Goal: Find contact information: Find contact information

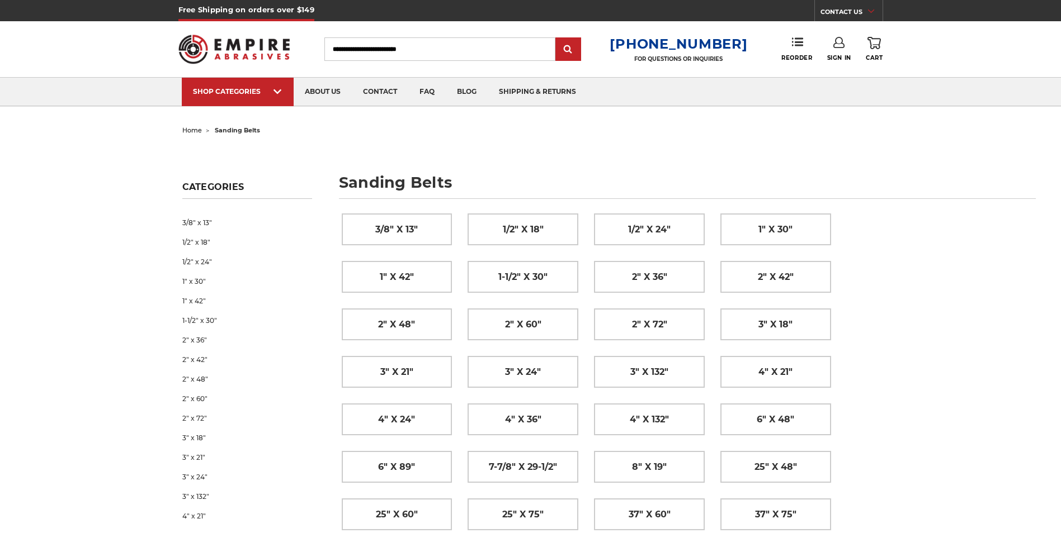
click at [844, 11] on link "CONTACT US" at bounding box center [851, 14] width 62 height 16
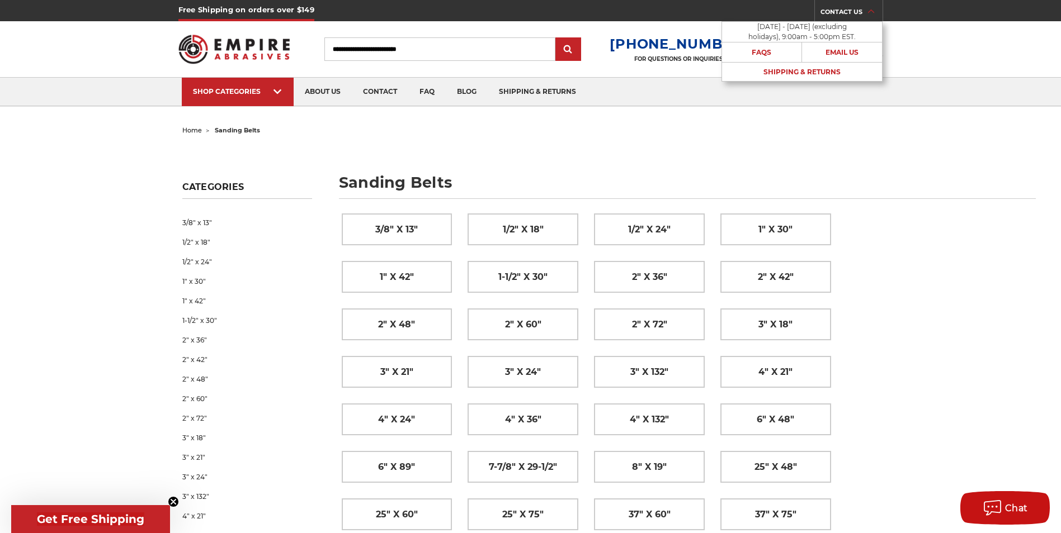
click at [956, 59] on header "Free Shipping on orders over $149 CONTACT US Monday - Friday (excluding holiday…" at bounding box center [530, 53] width 1061 height 107
